Goal: Task Accomplishment & Management: Manage account settings

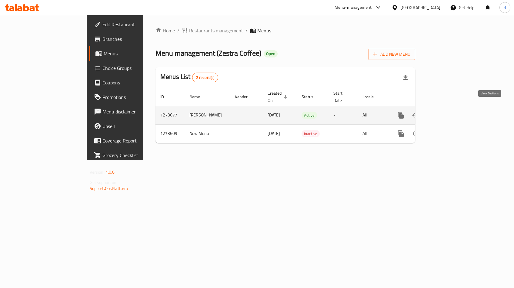
click at [448, 112] on icon "enhanced table" at bounding box center [444, 115] width 7 height 7
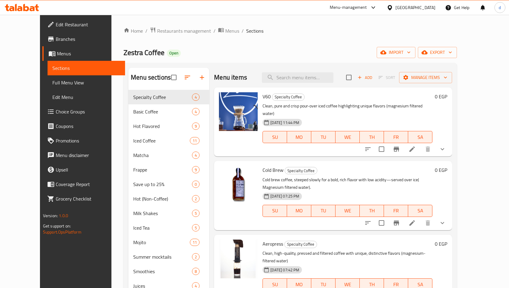
click at [56, 114] on span "Choice Groups" at bounding box center [88, 111] width 65 height 7
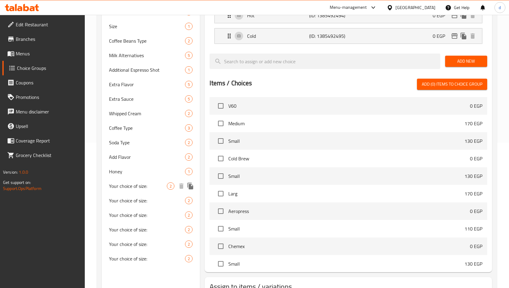
scroll to position [30, 0]
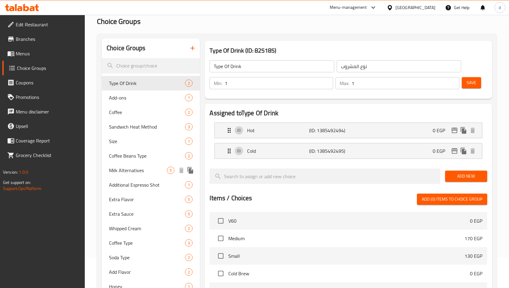
click at [138, 169] on span "Milk Alternatives" at bounding box center [138, 170] width 58 height 7
type input "Milk Alternatives"
type input "بدائل الحليب"
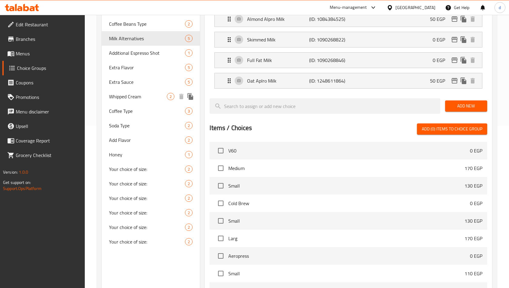
scroll to position [102, 0]
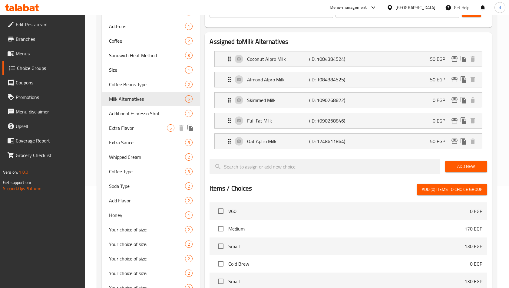
drag, startPoint x: 128, startPoint y: 127, endPoint x: 160, endPoint y: 118, distance: 33.8
click at [127, 127] on span "Extra Flavor" at bounding box center [138, 128] width 58 height 7
type input "Extra Flavor"
type input "نكهة اضافية"
type input "0"
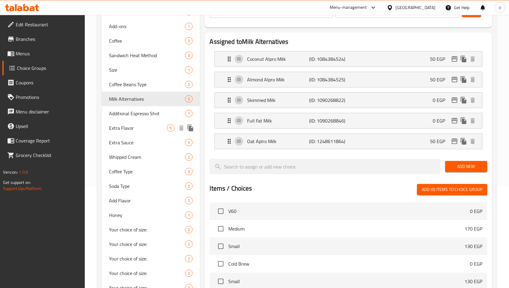
type input "4"
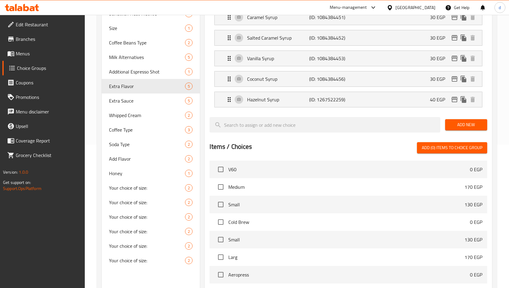
scroll to position [41, 0]
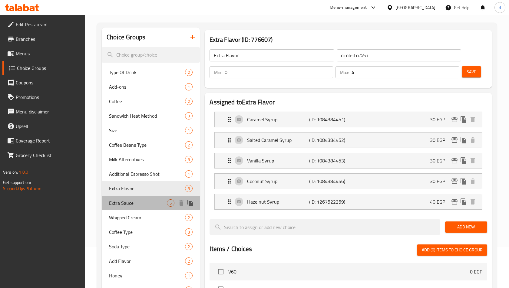
click at [136, 201] on span "Extra Sauce" at bounding box center [138, 203] width 58 height 7
type input "Extra Sauce"
type input "صوص اضافي"
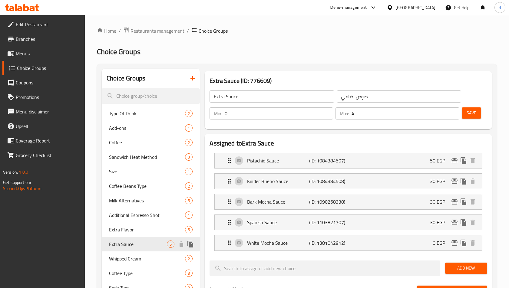
scroll to position [182, 0]
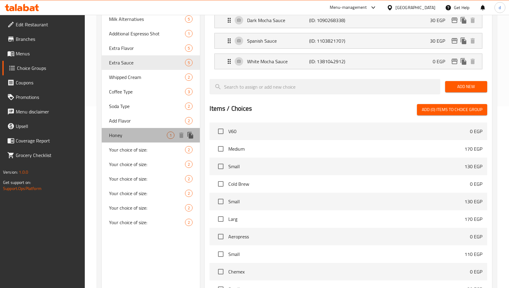
click at [118, 133] on span "Honey" at bounding box center [138, 135] width 58 height 7
type input "Honey"
type input "عسل"
type input "1"
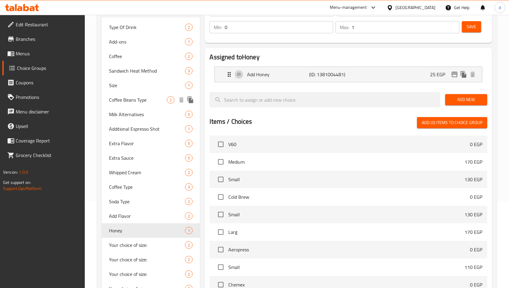
scroll to position [0, 0]
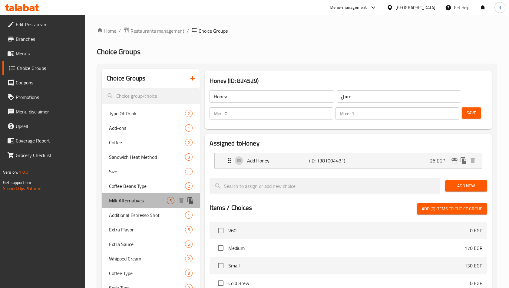
click at [134, 203] on span "Milk Alternatives" at bounding box center [138, 200] width 58 height 7
type input "Milk Alternatives"
type input "بدائل الحليب"
type input "1"
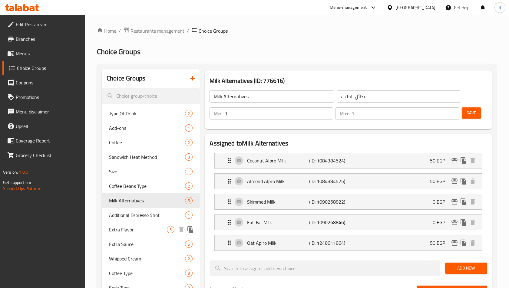
drag, startPoint x: 142, startPoint y: 229, endPoint x: 512, endPoint y: 80, distance: 399.0
click at [142, 229] on span "Extra Flavor" at bounding box center [138, 229] width 58 height 7
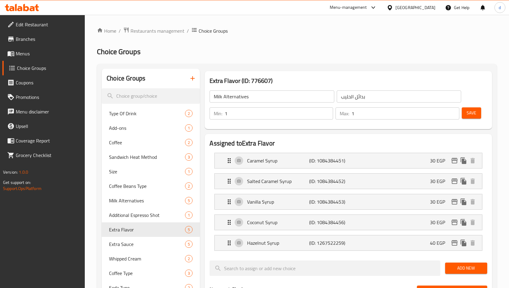
type input "Extra Flavor"
type input "نكهة اضافية"
type input "0"
type input "4"
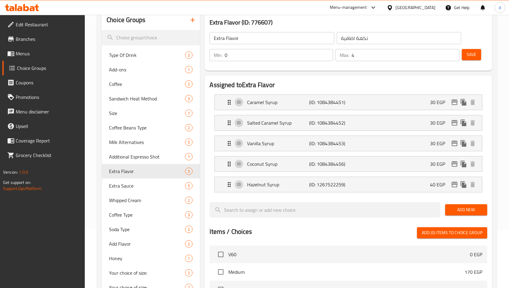
scroll to position [41, 0]
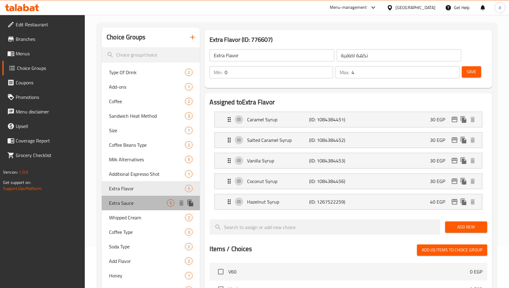
click at [131, 205] on span "Extra Sauce" at bounding box center [138, 203] width 58 height 7
type input "Extra Sauce"
type input "صوص اضافي"
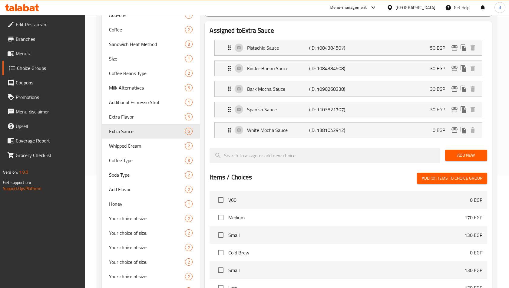
scroll to position [102, 0]
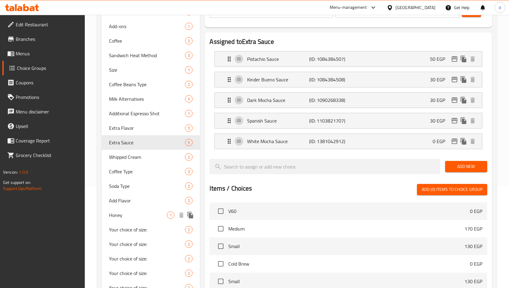
drag, startPoint x: 132, startPoint y: 214, endPoint x: 331, endPoint y: 101, distance: 228.5
click at [132, 214] on span "Honey" at bounding box center [138, 215] width 58 height 7
type input "Honey"
type input "عسل"
type input "1"
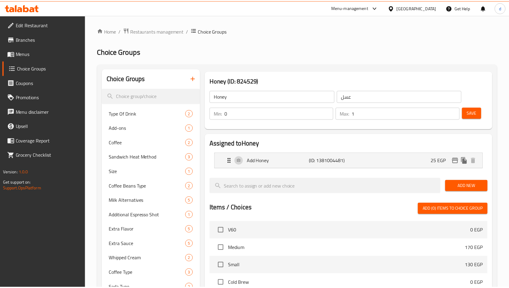
scroll to position [171, 0]
